Goal: Navigation & Orientation: Find specific page/section

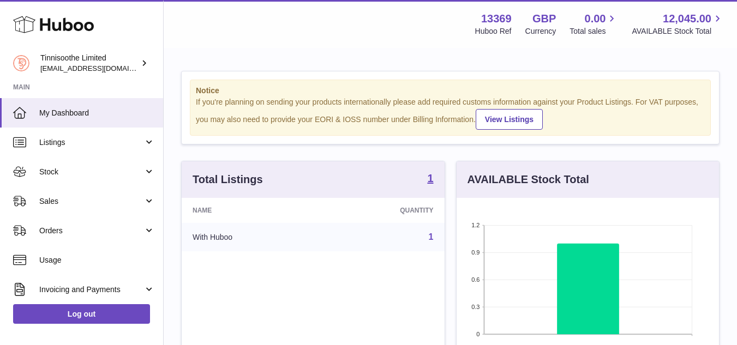
scroll to position [170, 262]
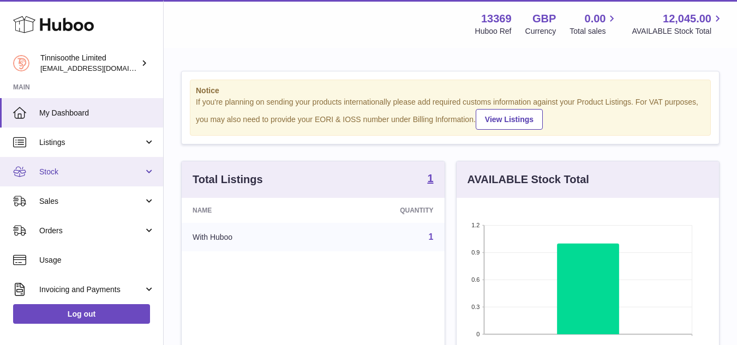
click at [146, 169] on link "Stock" at bounding box center [81, 171] width 163 height 29
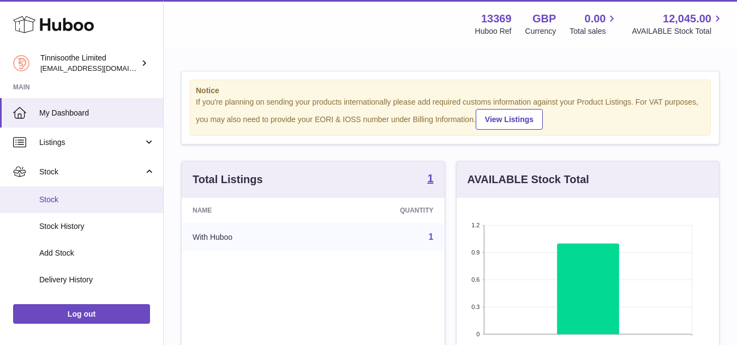
click at [95, 196] on span "Stock" at bounding box center [97, 200] width 116 height 10
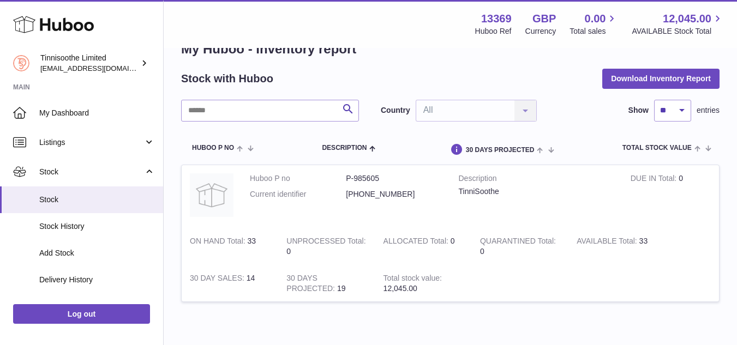
scroll to position [32, 0]
